Goal: Task Accomplishment & Management: Use online tool/utility

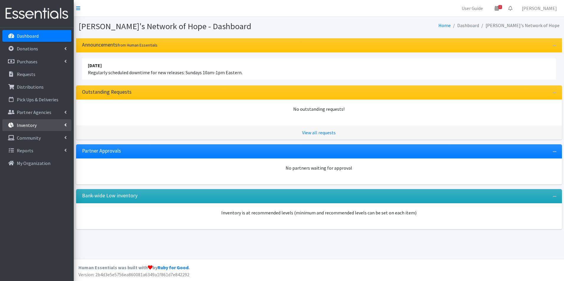
click at [19, 123] on p "Inventory" at bounding box center [27, 125] width 20 height 6
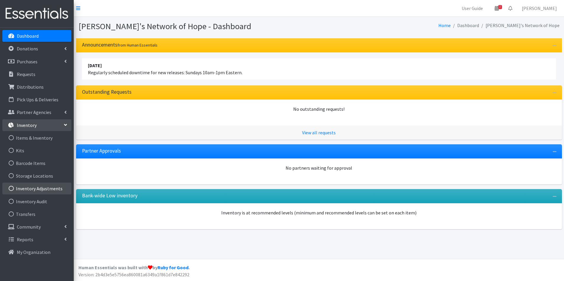
click at [37, 189] on link "Inventory Adjustments" at bounding box center [36, 189] width 69 height 12
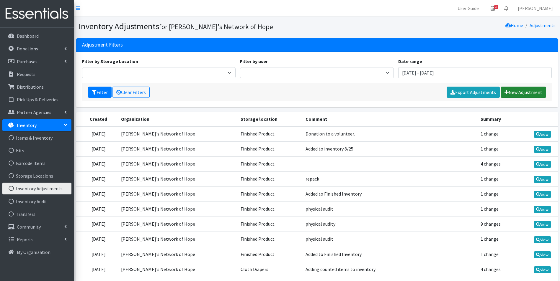
click at [521, 93] on link "New Adjustment" at bounding box center [522, 92] width 45 height 11
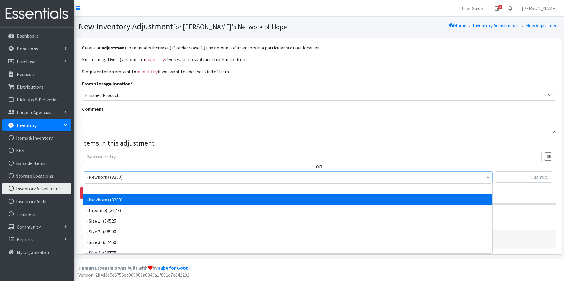
click at [122, 177] on span "(Newborn) (3200)" at bounding box center [288, 177] width 402 height 8
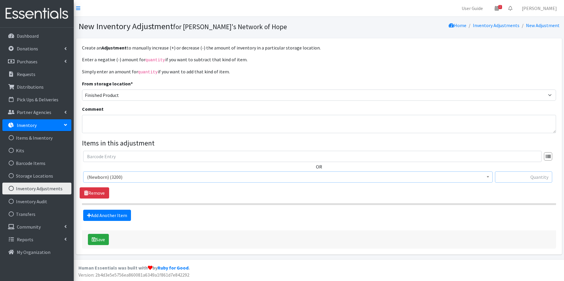
click at [539, 178] on input "text" at bounding box center [523, 177] width 57 height 11
type input "900"
click at [98, 216] on link "Add Another Item" at bounding box center [107, 215] width 48 height 11
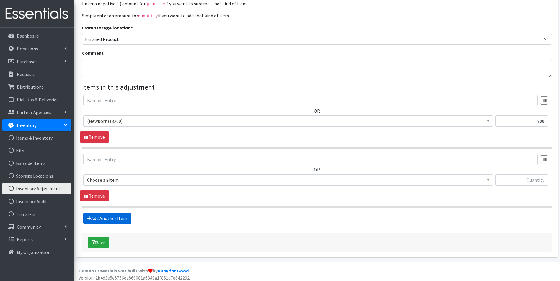
scroll to position [59, 0]
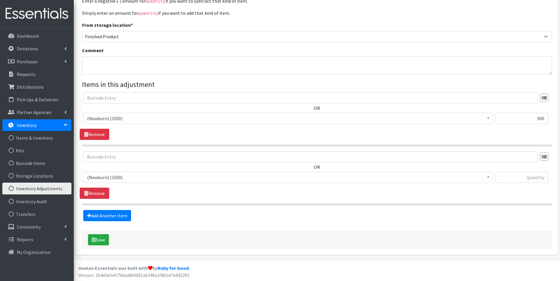
click at [96, 175] on span "(Newborn) (3200)" at bounding box center [288, 177] width 402 height 8
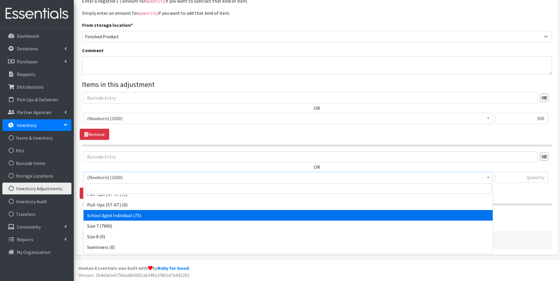
scroll to position [619, 0]
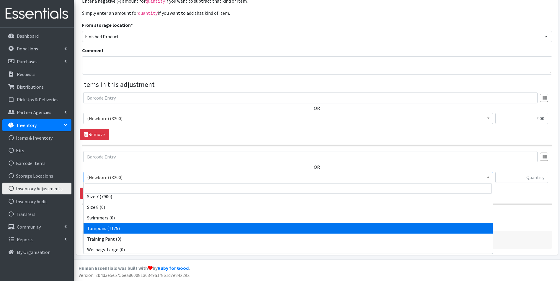
select select "14485"
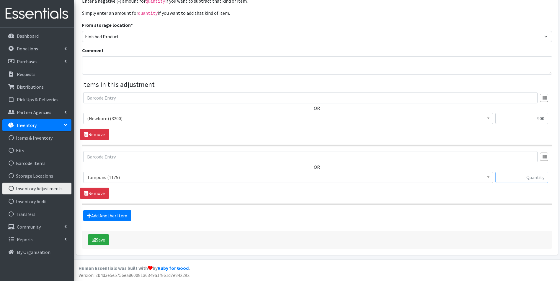
click at [525, 180] on input "text" at bounding box center [521, 177] width 53 height 11
type input "3775"
click at [103, 240] on button "Save" at bounding box center [98, 240] width 21 height 11
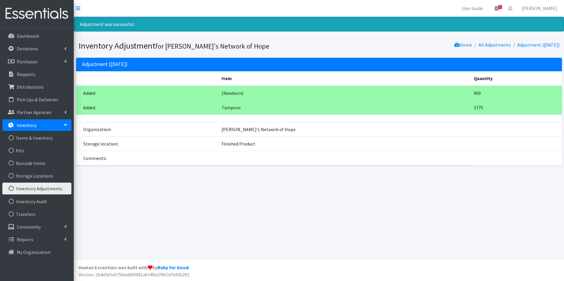
click at [23, 187] on link "Inventory Adjustments" at bounding box center [36, 189] width 69 height 12
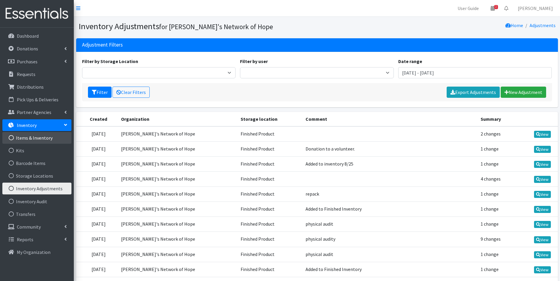
click at [31, 137] on link "Items & Inventory" at bounding box center [36, 138] width 69 height 12
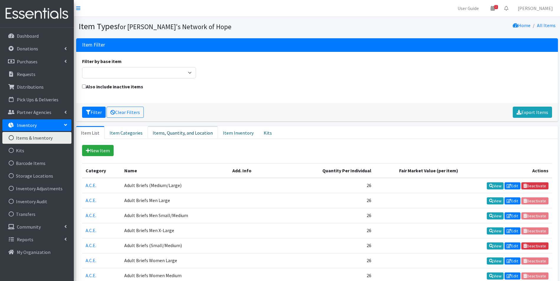
click at [173, 133] on link "Items, Quantity, and Location" at bounding box center [182, 132] width 70 height 13
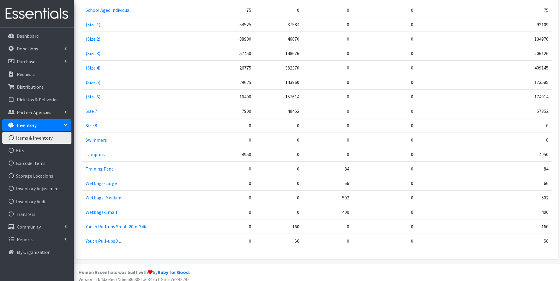
scroll to position [917, 0]
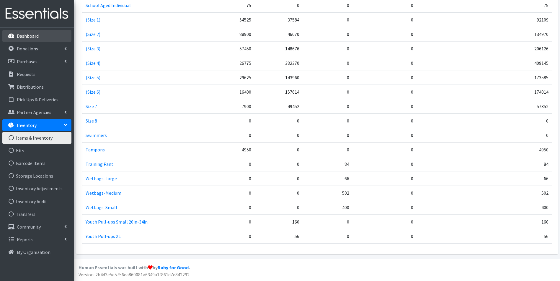
click at [23, 34] on p "Dashboard" at bounding box center [28, 36] width 22 height 6
